Goal: Task Accomplishment & Management: Use online tool/utility

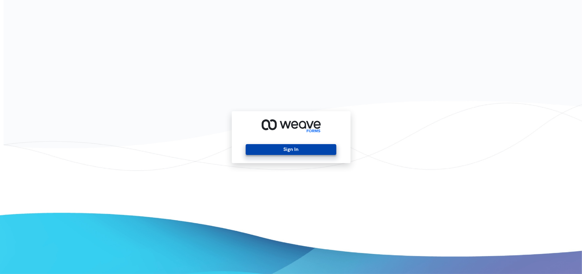
click at [271, 152] on button "Sign In" at bounding box center [291, 149] width 91 height 11
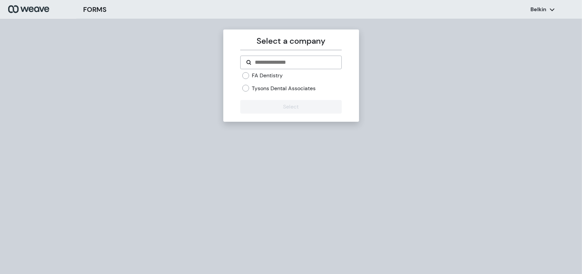
click at [266, 93] on div "FA Dentistry Tysons Dental Associates" at bounding box center [291, 84] width 102 height 25
click at [266, 92] on div "FA Dentistry Tysons Dental Associates" at bounding box center [291, 84] width 102 height 25
click at [266, 90] on label "Tysons Dental Associates" at bounding box center [284, 88] width 64 height 7
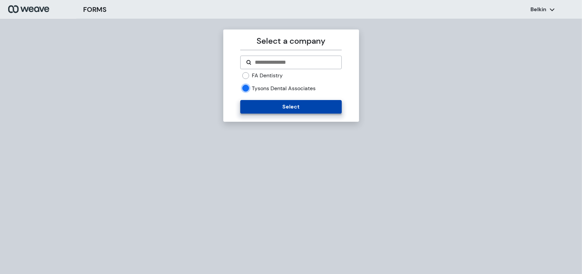
click at [274, 107] on button "Select" at bounding box center [291, 107] width 102 height 14
